Goal: Task Accomplishment & Management: Manage account settings

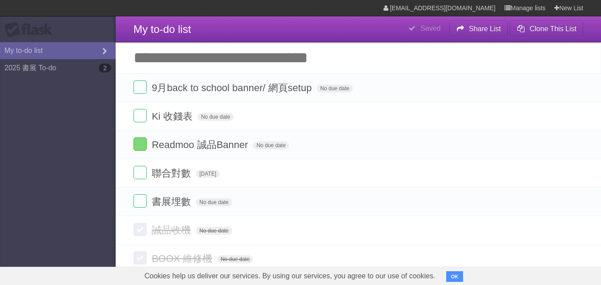
scroll to position [2, 0]
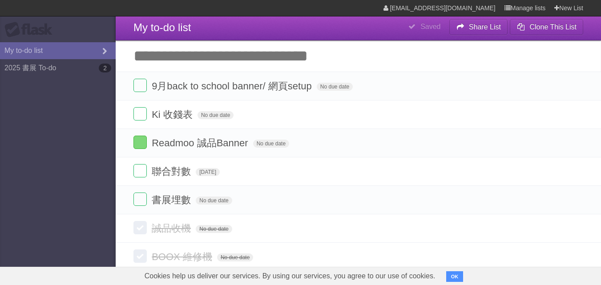
click at [68, 138] on aside "Flask My to-do list 2025 書展 To-do 2" at bounding box center [58, 142] width 116 height 285
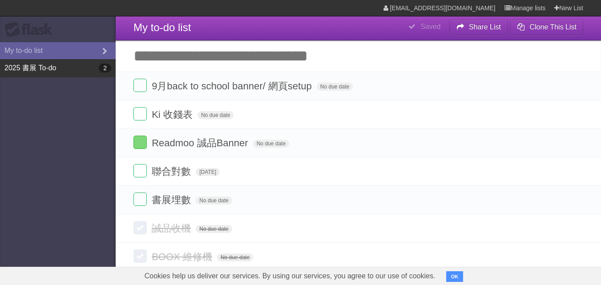
click at [96, 73] on link "2025 書展 To-do 2" at bounding box center [58, 68] width 116 height 18
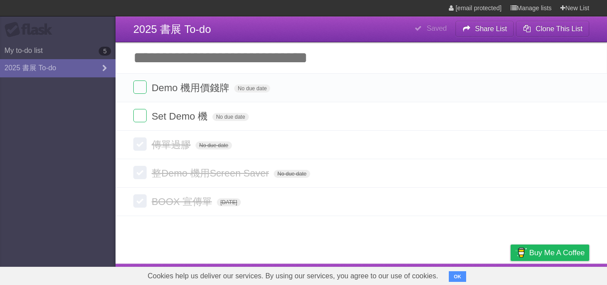
type span "[DATE]"
click at [49, 41] on aside "Flask My to-do list 5 2025 書展 To-do" at bounding box center [58, 142] width 116 height 285
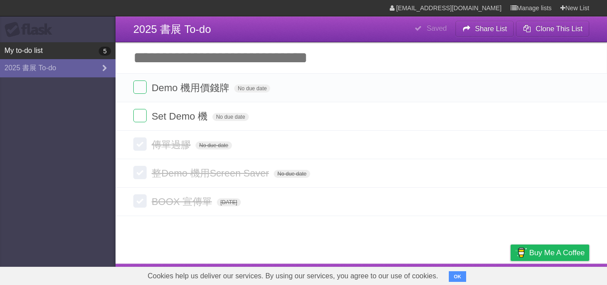
click at [50, 56] on link "My to-do list 5" at bounding box center [58, 50] width 116 height 17
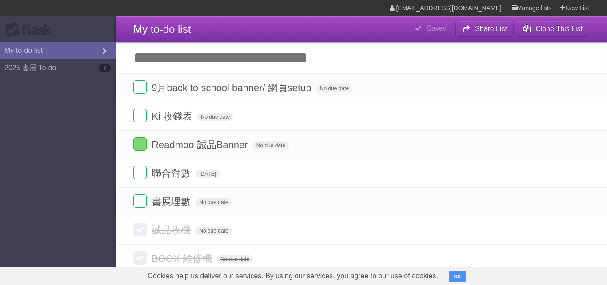
type span "[DATE]"
